Goal: Task Accomplishment & Management: Manage account settings

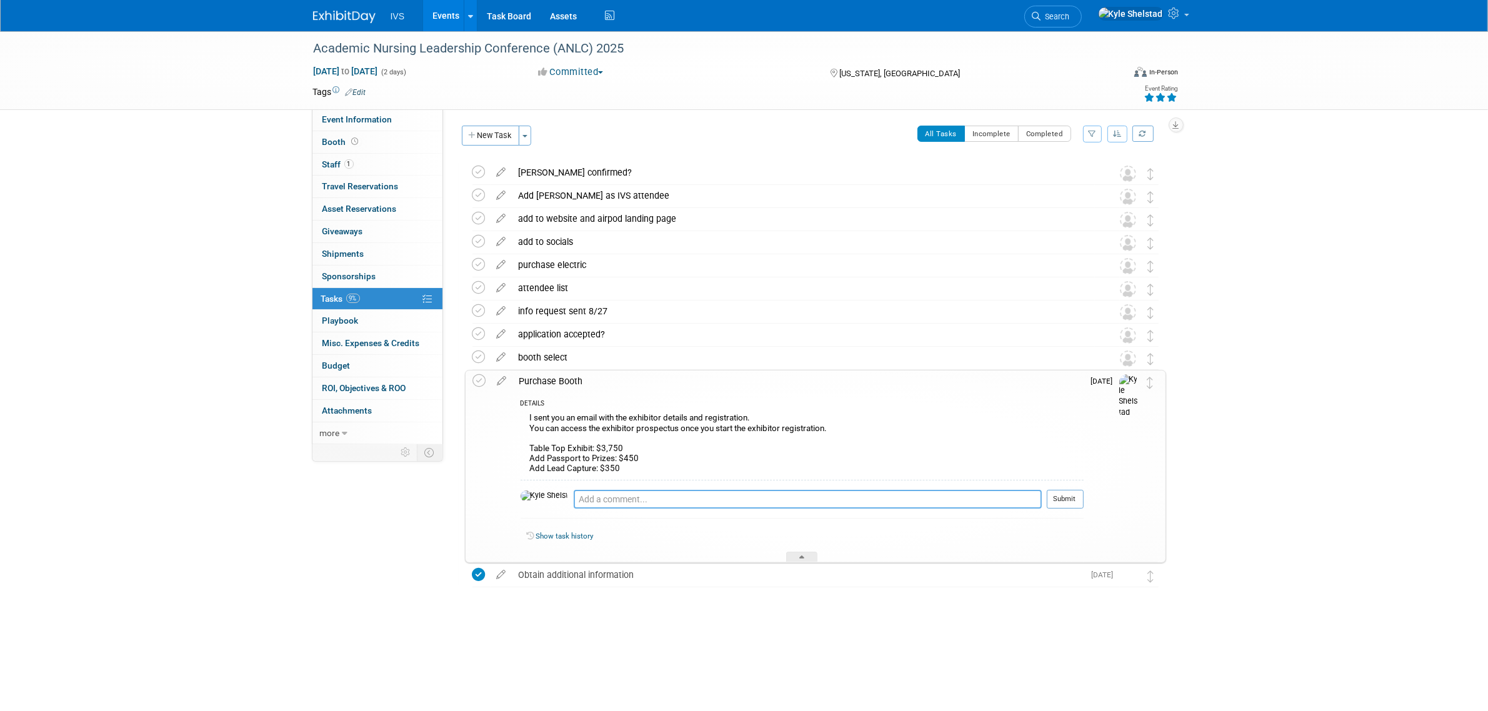
click at [638, 498] on textarea at bounding box center [808, 499] width 468 height 19
type textarea "Submitted application. Awaiting approval and invoice"
click at [1059, 500] on button "Submit" at bounding box center [1065, 499] width 37 height 19
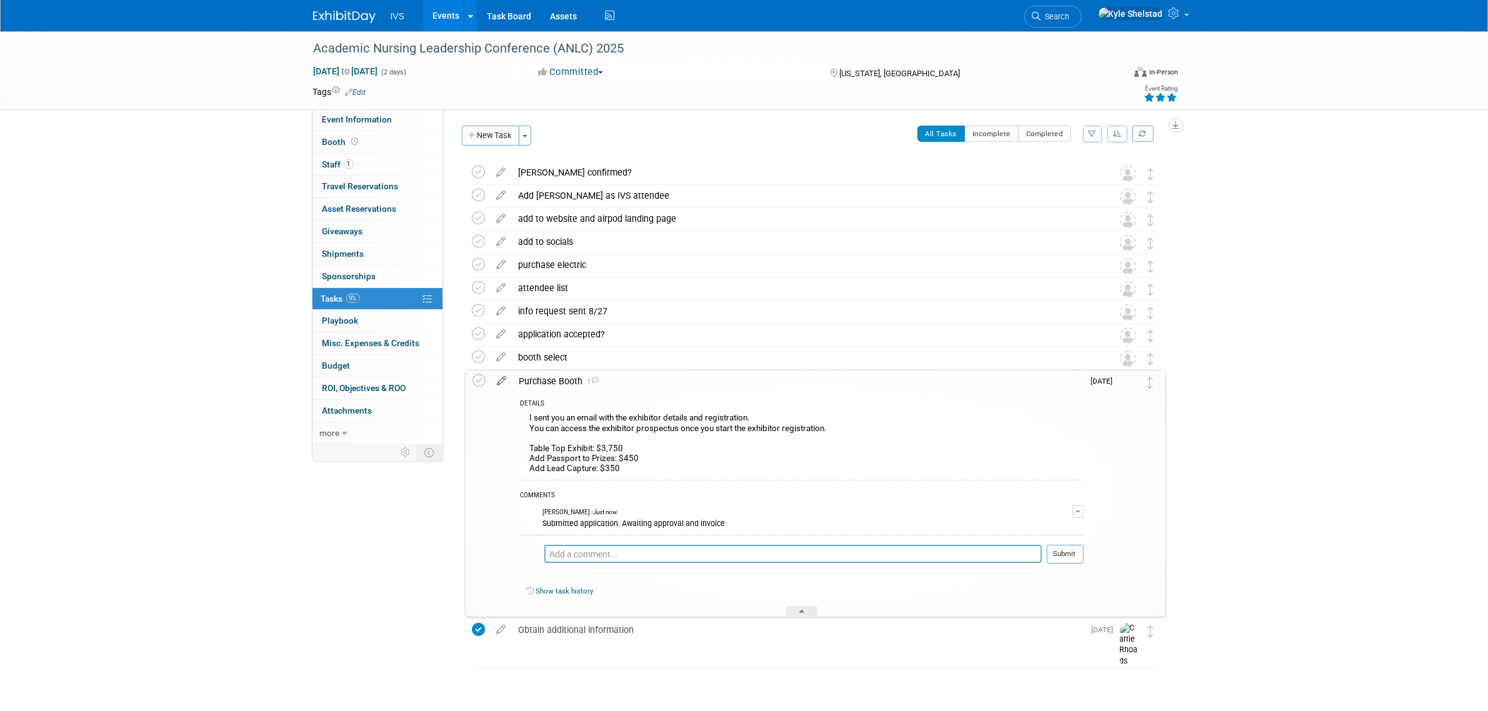
click at [503, 377] on icon at bounding box center [502, 379] width 22 height 16
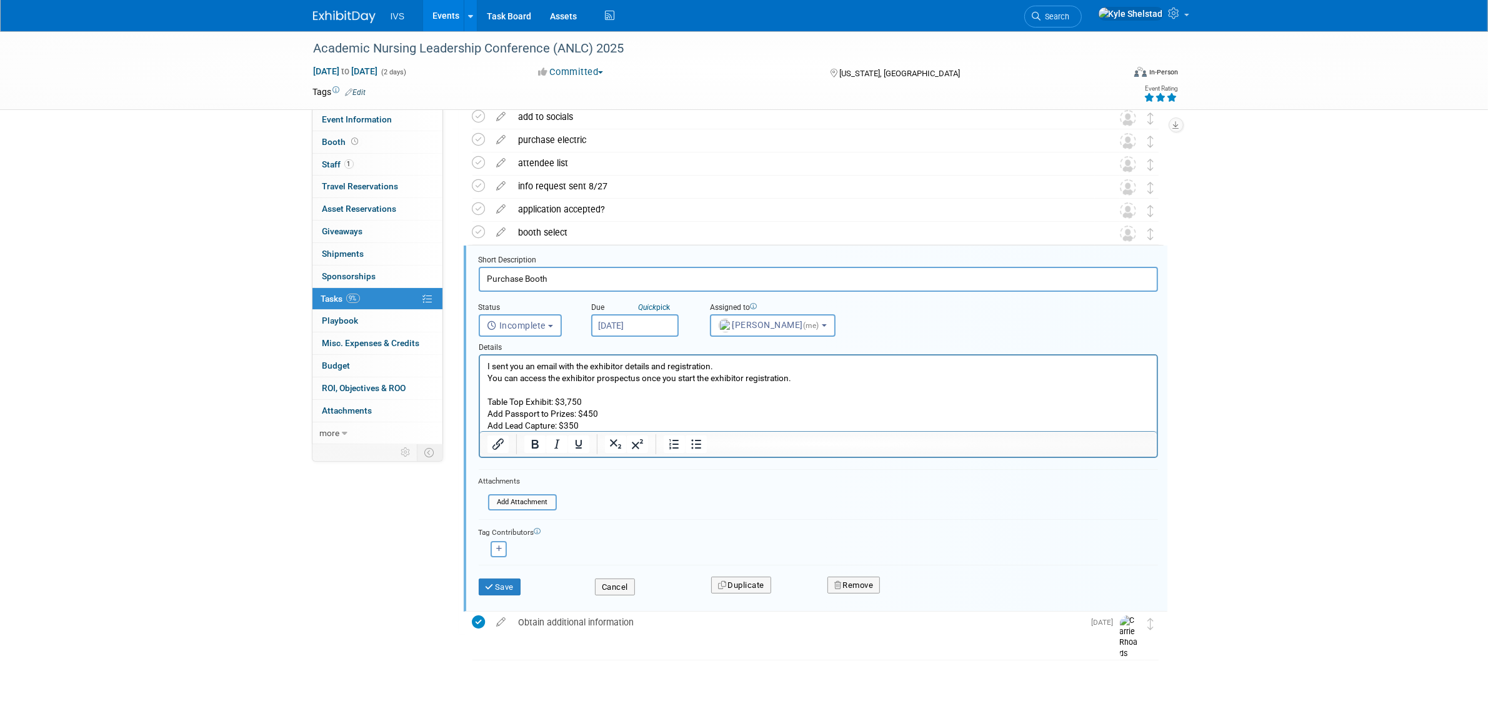
click at [624, 321] on input "[DATE]" at bounding box center [634, 325] width 87 height 22
click at [636, 469] on span "18" at bounding box center [632, 463] width 24 height 24
type input "[DATE]"
click at [489, 592] on button "Save" at bounding box center [500, 587] width 42 height 17
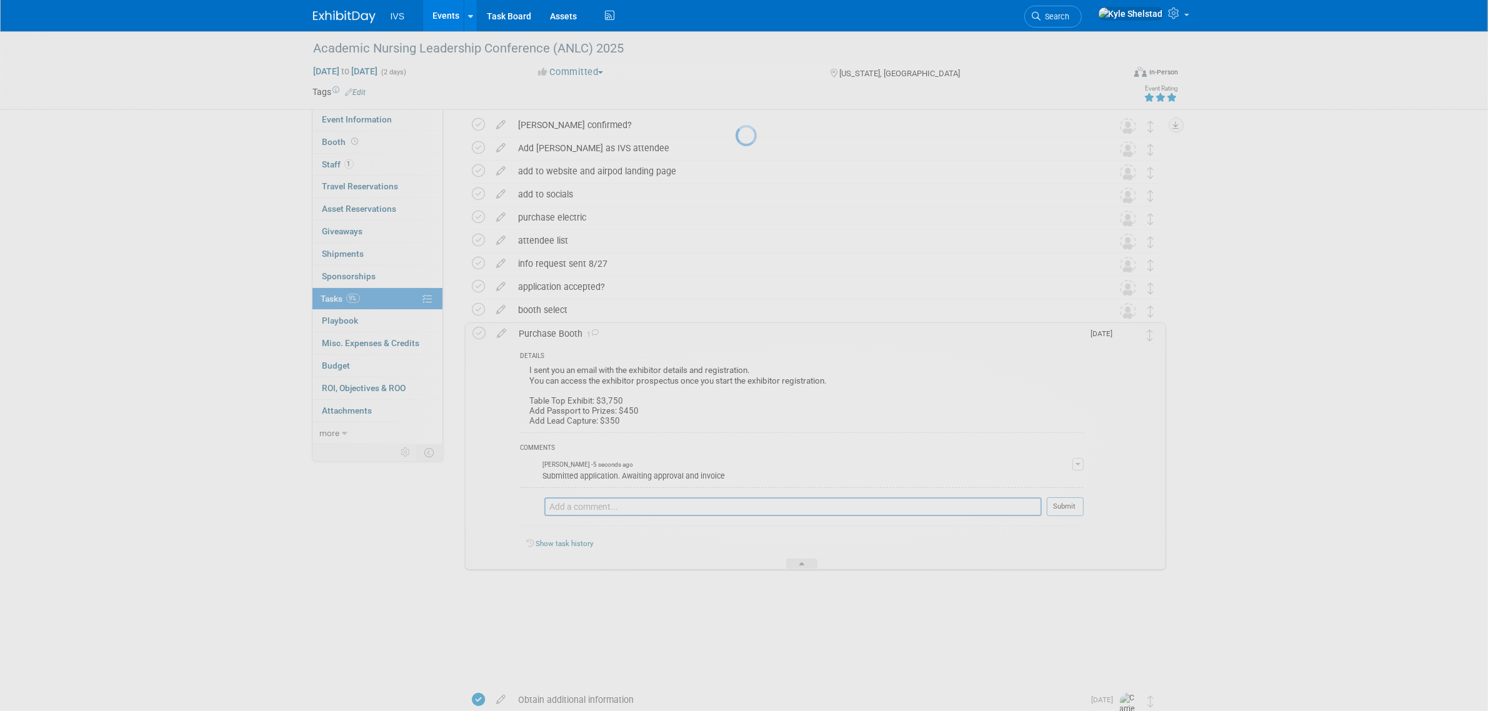
scroll to position [7, 0]
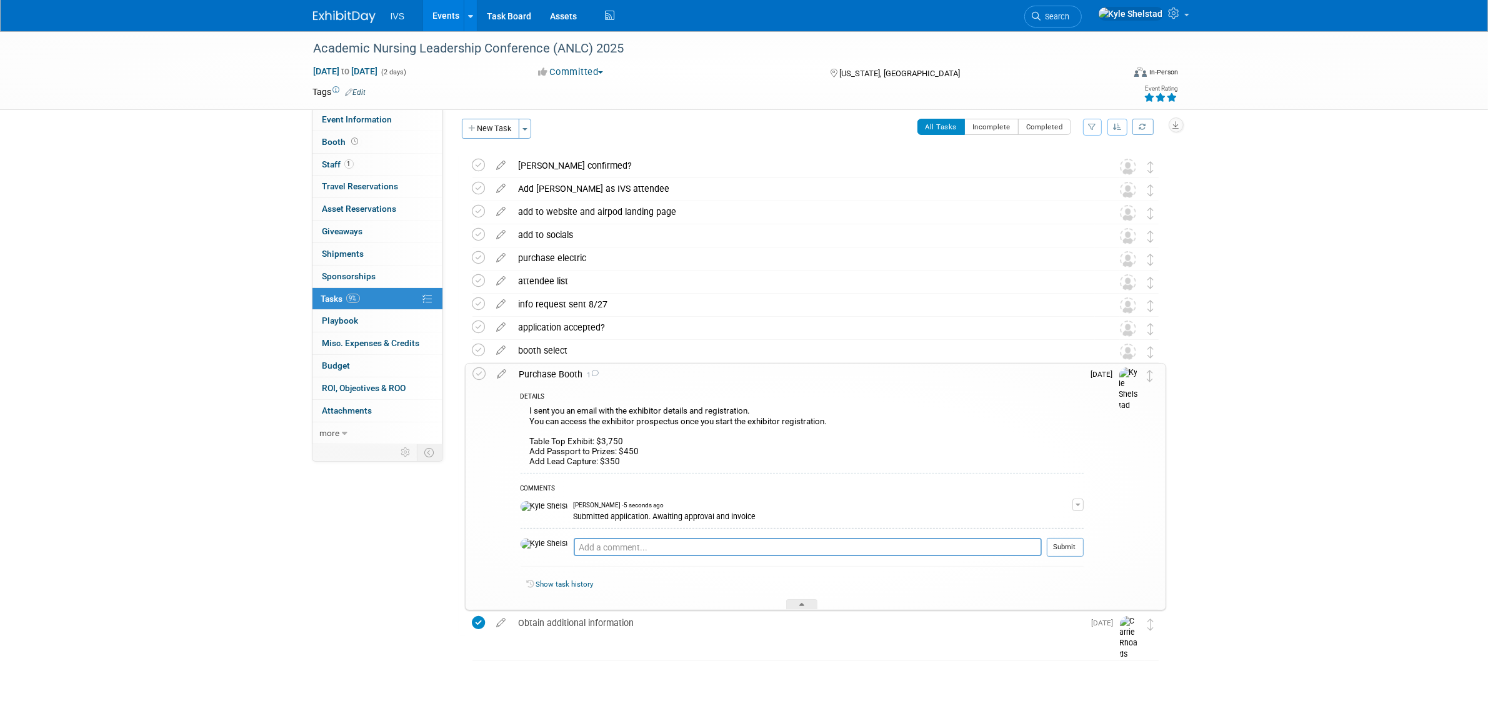
click at [448, 29] on link "Events" at bounding box center [446, 15] width 46 height 31
